Goal: Task Accomplishment & Management: Manage account settings

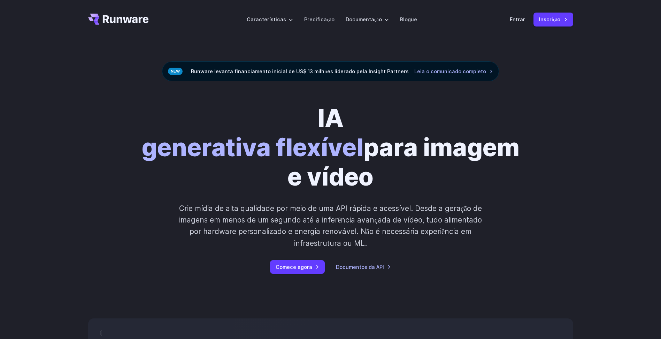
scroll to position [105, 0]
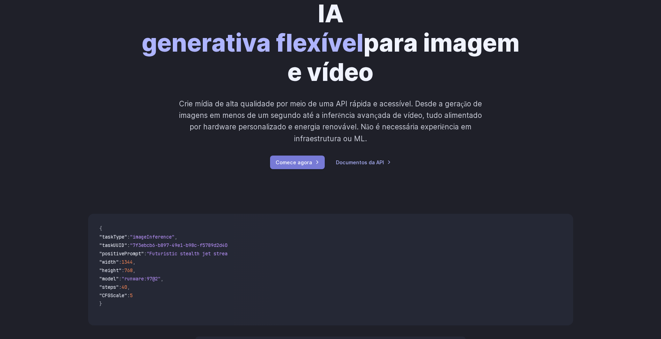
click at [313, 165] on link "Comece agora" at bounding box center [297, 162] width 55 height 14
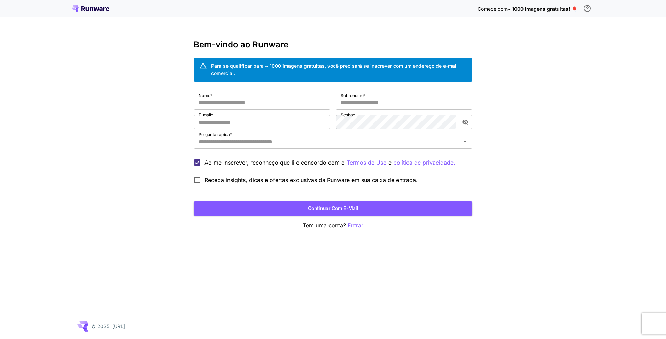
click at [85, 12] on icon at bounding box center [91, 8] width 38 height 7
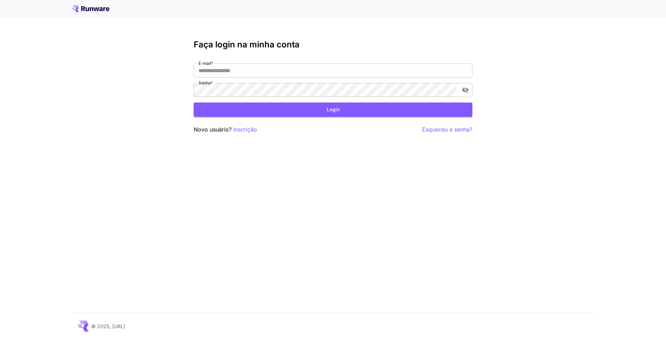
type input "**********"
click at [85, 12] on icon at bounding box center [91, 8] width 38 height 7
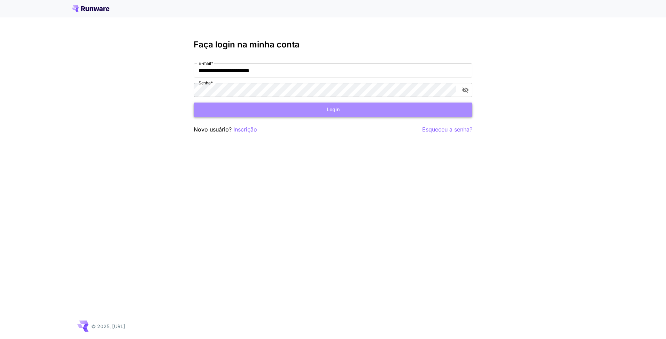
click at [322, 112] on button "Login" at bounding box center [333, 109] width 279 height 14
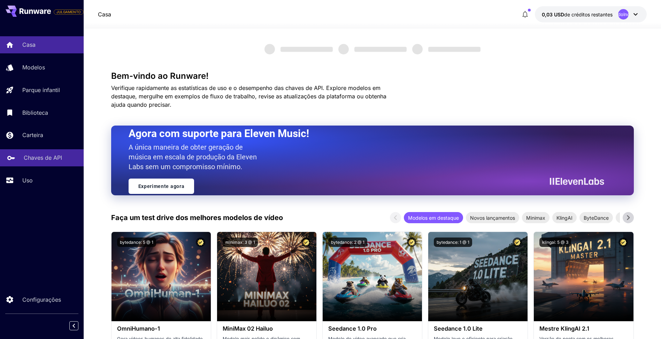
click at [40, 166] on link "Chaves de API" at bounding box center [42, 157] width 84 height 17
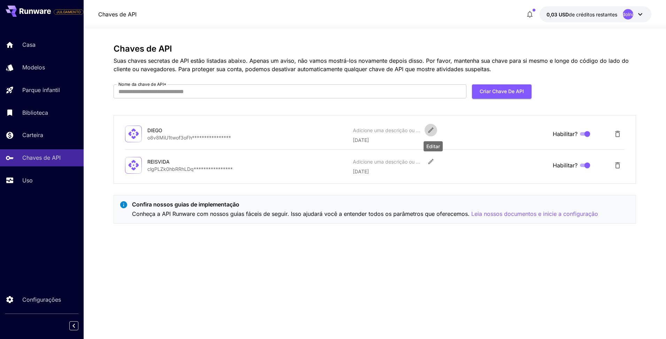
click at [425, 130] on button "Editar" at bounding box center [431, 130] width 13 height 13
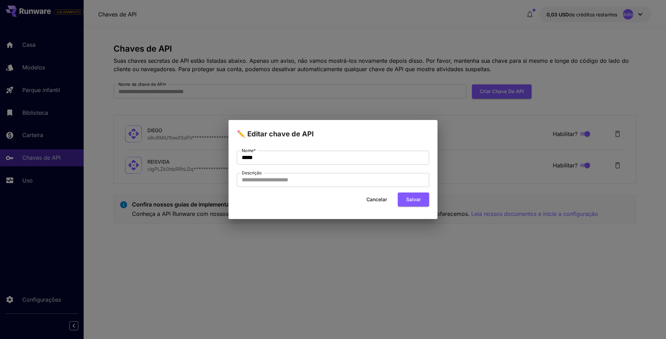
click at [374, 198] on button "Cancelar" at bounding box center [376, 199] width 31 height 14
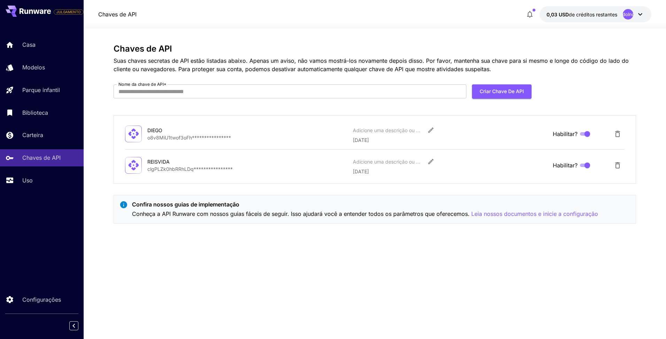
click at [429, 132] on icon "Editar" at bounding box center [431, 130] width 7 height 7
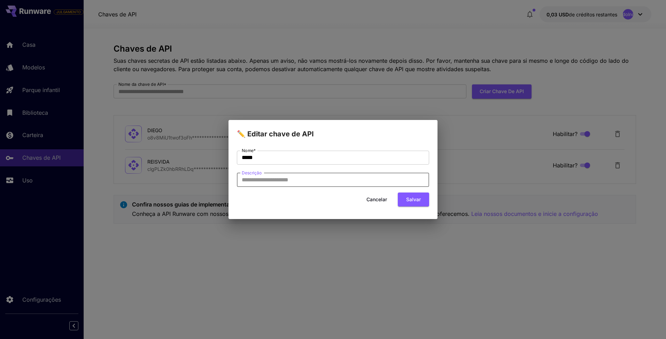
click at [282, 180] on input "Descrição" at bounding box center [333, 180] width 192 height 14
click at [319, 180] on input "Descrição" at bounding box center [333, 180] width 192 height 14
click at [378, 198] on button "Cancelar" at bounding box center [376, 199] width 31 height 14
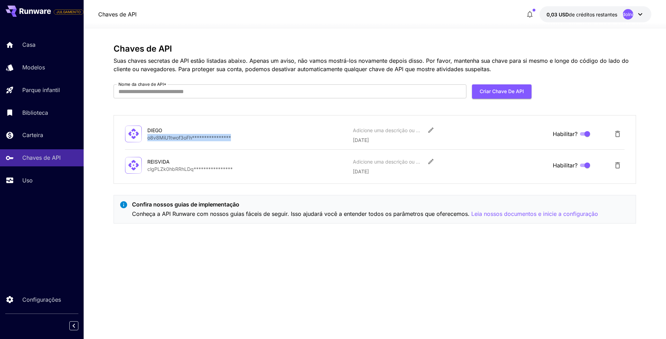
drag, startPoint x: 243, startPoint y: 137, endPoint x: 149, endPoint y: 137, distance: 93.7
click at [149, 137] on p "**********" at bounding box center [247, 137] width 200 height 7
copy p "**********"
